Goal: Task Accomplishment & Management: Use online tool/utility

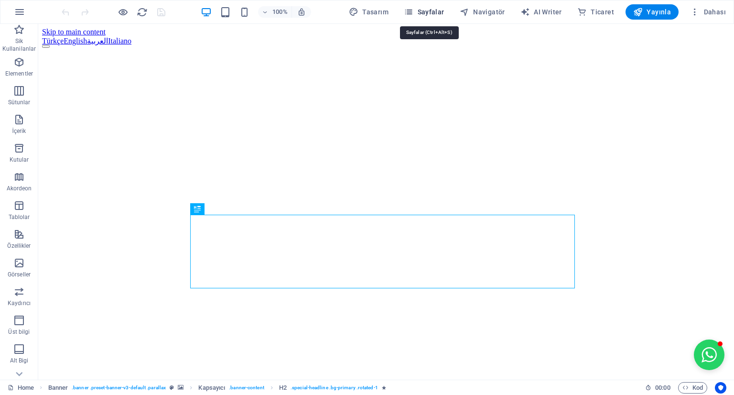
click at [444, 12] on span "Sayfalar" at bounding box center [424, 12] width 41 height 10
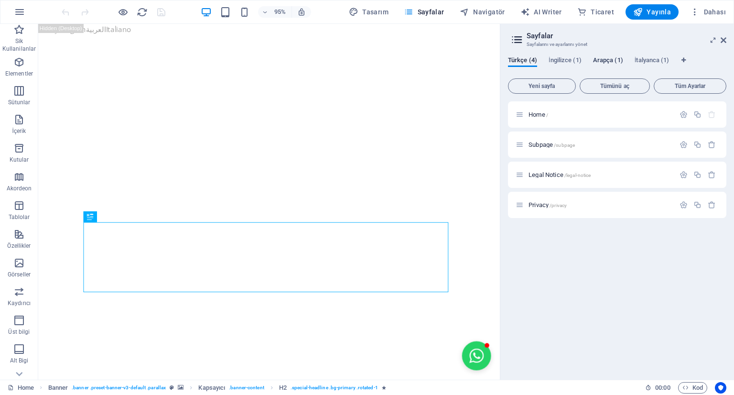
click at [606, 64] on span "Arapça (1)" at bounding box center [608, 60] width 30 height 13
click at [562, 116] on p "Home /" at bounding box center [600, 114] width 143 height 6
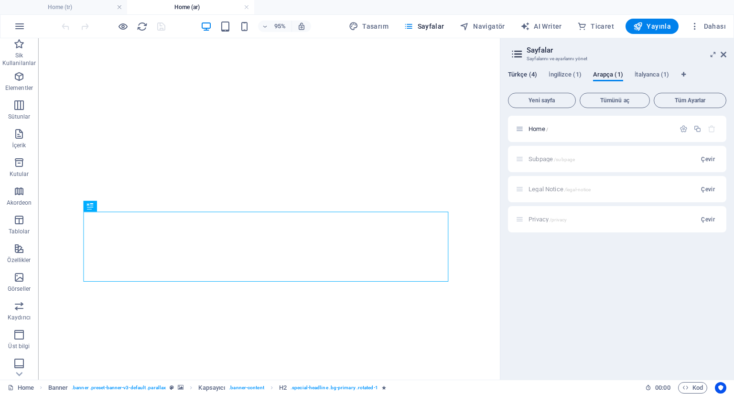
click at [527, 73] on span "Türkçe (4)" at bounding box center [522, 75] width 29 height 13
click at [545, 129] on span "Home /" at bounding box center [539, 128] width 20 height 7
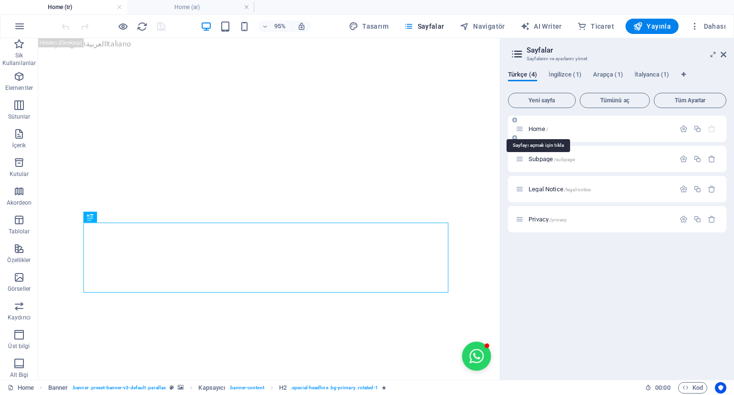
click at [545, 129] on span "Home /" at bounding box center [539, 128] width 20 height 7
click at [599, 76] on span "Arapça (1)" at bounding box center [608, 75] width 30 height 13
click at [631, 130] on p "Home /" at bounding box center [600, 129] width 143 height 6
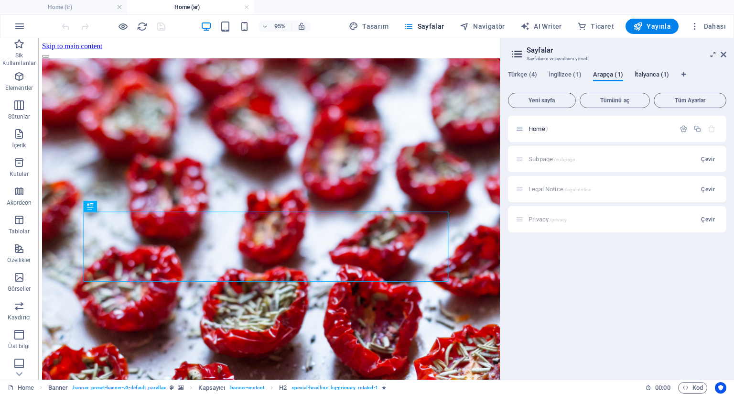
click at [635, 72] on span "İtalyanca (1)" at bounding box center [652, 75] width 35 height 13
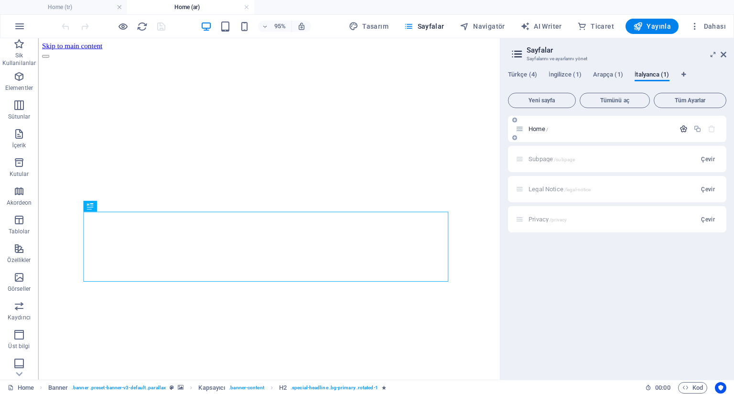
click at [684, 128] on icon "button" at bounding box center [684, 129] width 8 height 8
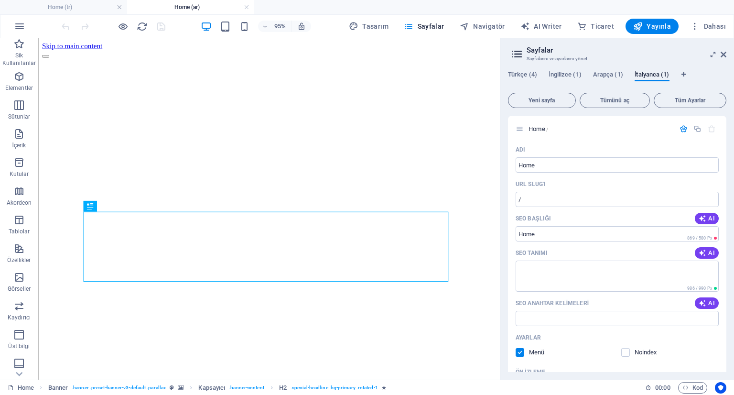
click at [519, 84] on div "Türkçe (4) İngilizce (1) Arapça (1) İtalyanca (1)" at bounding box center [617, 80] width 218 height 18
click at [518, 71] on span "Türkçe (4)" at bounding box center [522, 75] width 29 height 13
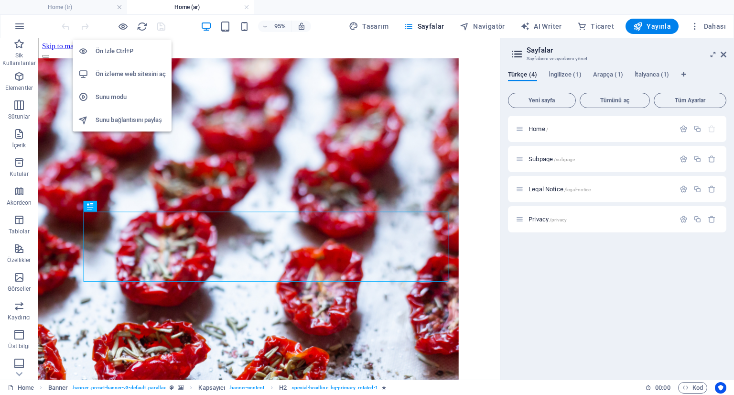
drag, startPoint x: 119, startPoint y: 31, endPoint x: 129, endPoint y: 75, distance: 45.1
click at [129, 75] on h6 "Ön izleme web sitesini aç" at bounding box center [131, 73] width 70 height 11
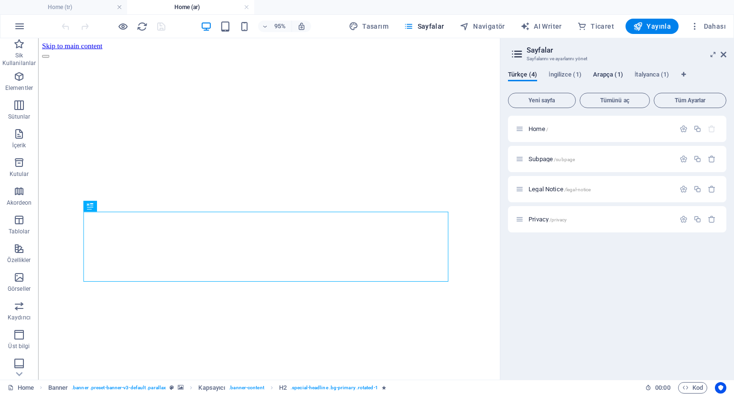
click at [600, 76] on span "Arapça (1)" at bounding box center [608, 75] width 30 height 13
click at [556, 129] on p "Home /" at bounding box center [600, 129] width 143 height 6
click at [527, 129] on div "Home /" at bounding box center [600, 129] width 149 height 6
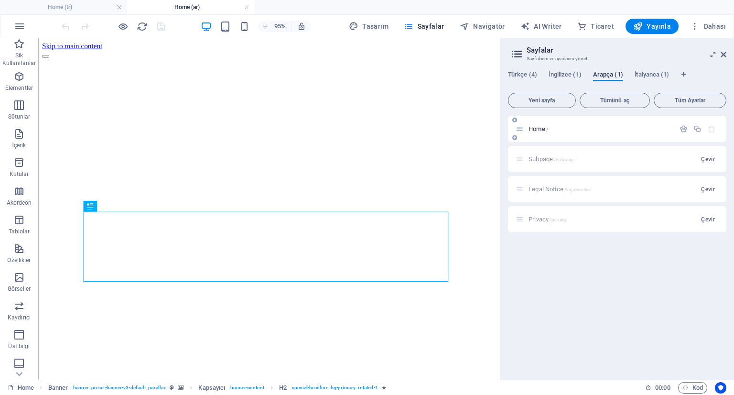
click at [527, 129] on div "Home /" at bounding box center [600, 129] width 149 height 6
click at [519, 129] on div "Home / Subpage /subpage Çevir Legal Notice /legal-notice Çevir Privacy /privacy…" at bounding box center [617, 174] width 218 height 117
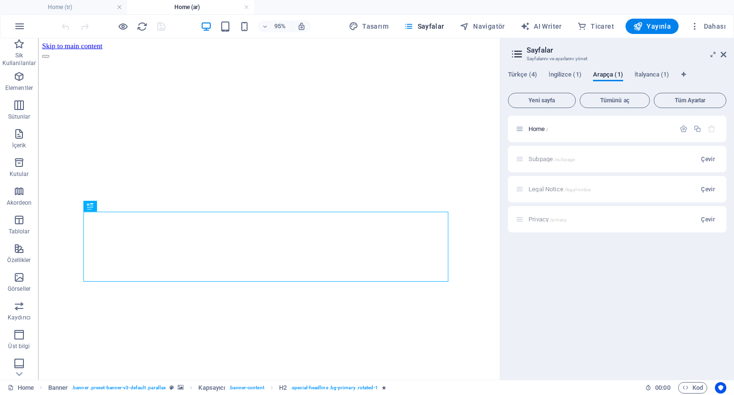
click at [519, 129] on div "Home / Subpage /subpage Çevir Legal Notice /legal-notice Çevir Privacy /privacy…" at bounding box center [617, 159] width 218 height 86
click at [533, 133] on div "Home /" at bounding box center [595, 128] width 159 height 11
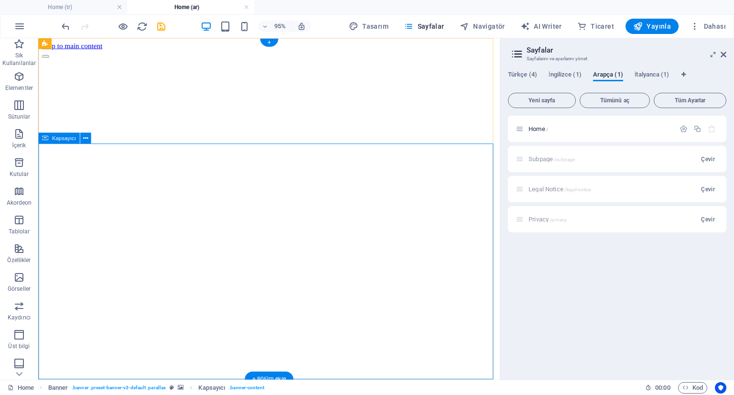
click at [723, 54] on icon at bounding box center [724, 55] width 6 height 8
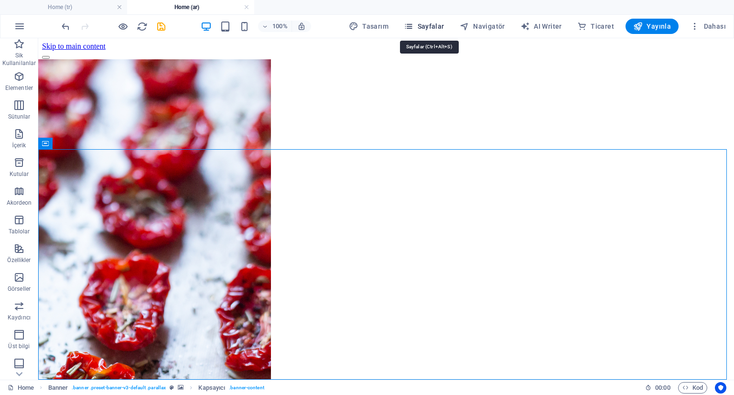
click at [437, 24] on span "Sayfalar" at bounding box center [424, 27] width 41 height 10
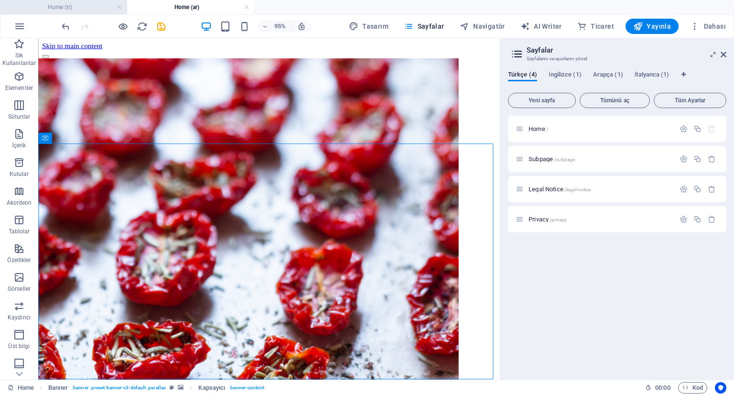
click at [95, 7] on h4 "Home (tr)" at bounding box center [63, 7] width 127 height 11
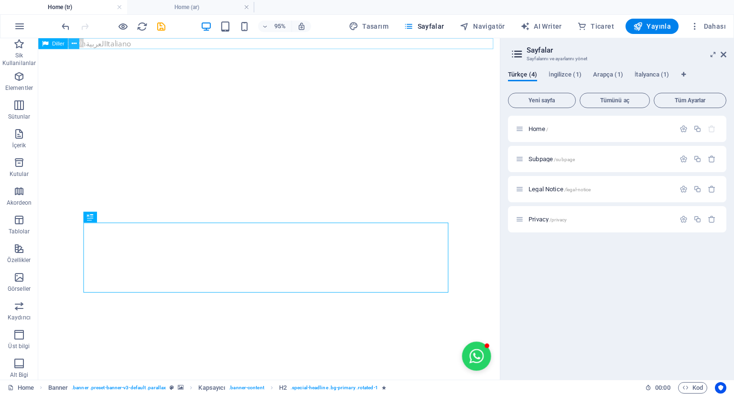
click at [74, 41] on icon at bounding box center [73, 44] width 5 height 10
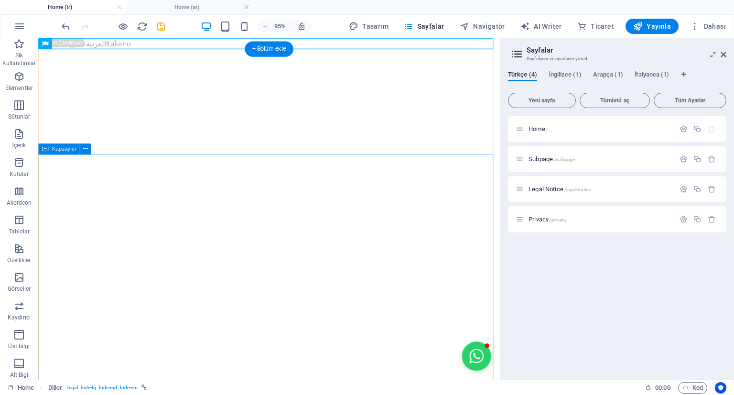
click at [104, 41] on div "Türkçe English العربية Italiano" at bounding box center [281, 43] width 486 height 11
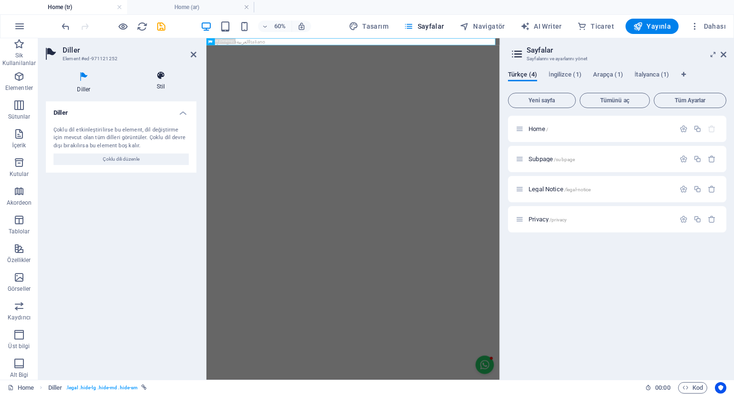
click at [157, 71] on icon at bounding box center [161, 76] width 71 height 10
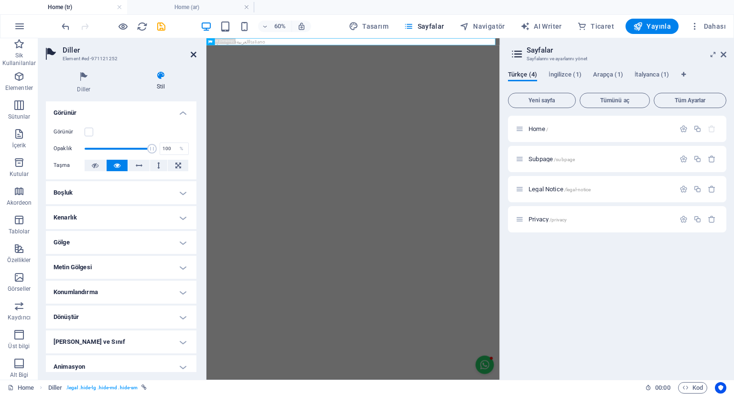
click at [196, 54] on icon at bounding box center [194, 55] width 6 height 8
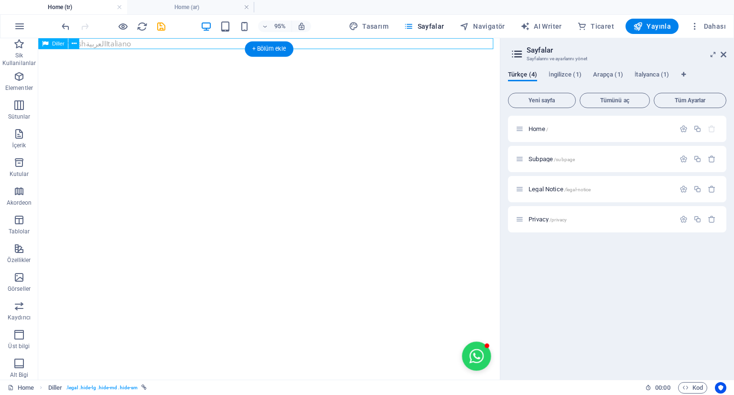
click at [160, 43] on div "Türkçe English العربية Italiano" at bounding box center [281, 43] width 486 height 11
click at [117, 44] on div "Türkçe English العربية Italiano" at bounding box center [281, 43] width 486 height 11
click at [58, 46] on span "Diller" at bounding box center [58, 43] width 12 height 5
click at [76, 44] on button at bounding box center [73, 43] width 11 height 11
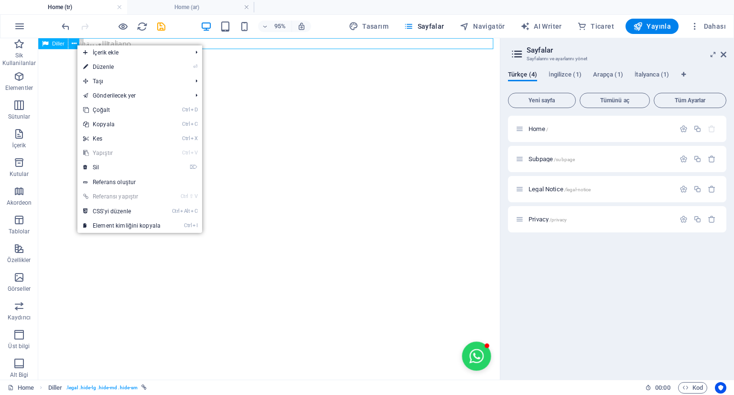
click at [50, 46] on div "Diller" at bounding box center [53, 43] width 30 height 11
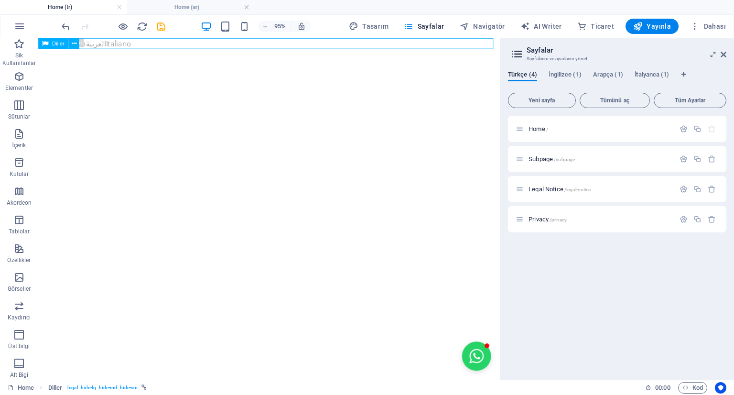
click at [50, 46] on div "Diller" at bounding box center [53, 43] width 30 height 11
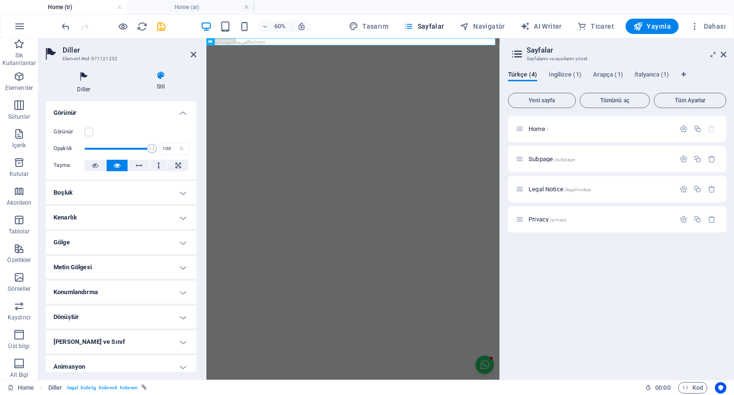
click at [77, 80] on icon at bounding box center [84, 77] width 76 height 12
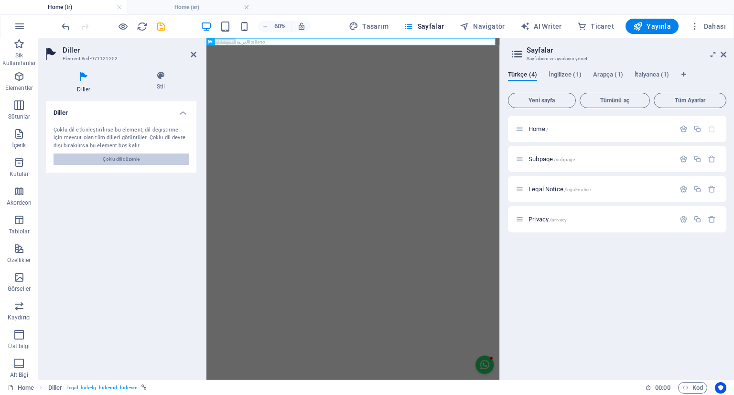
click at [95, 158] on button "Çoklu dili düzenle" at bounding box center [121, 158] width 135 height 11
select select "165"
select select "72"
select select "8"
select select "74"
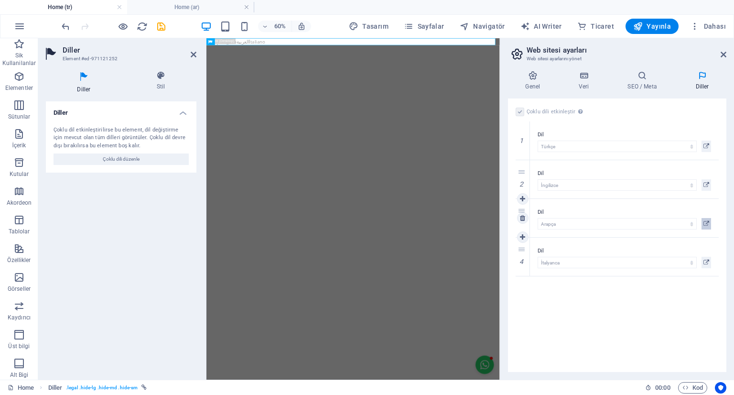
click at [710, 223] on button at bounding box center [707, 223] width 10 height 11
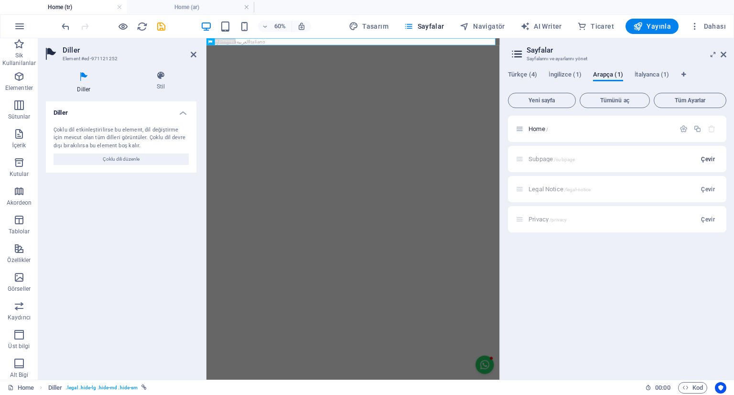
click at [705, 156] on span "Çevir" at bounding box center [708, 159] width 14 height 8
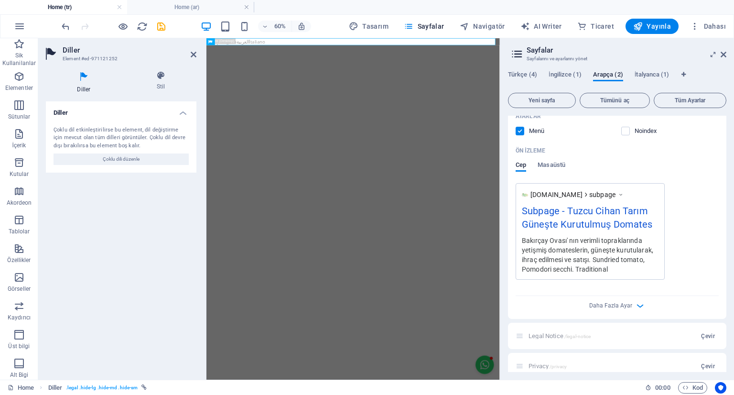
scroll to position [262, 0]
